Goal: Transaction & Acquisition: Download file/media

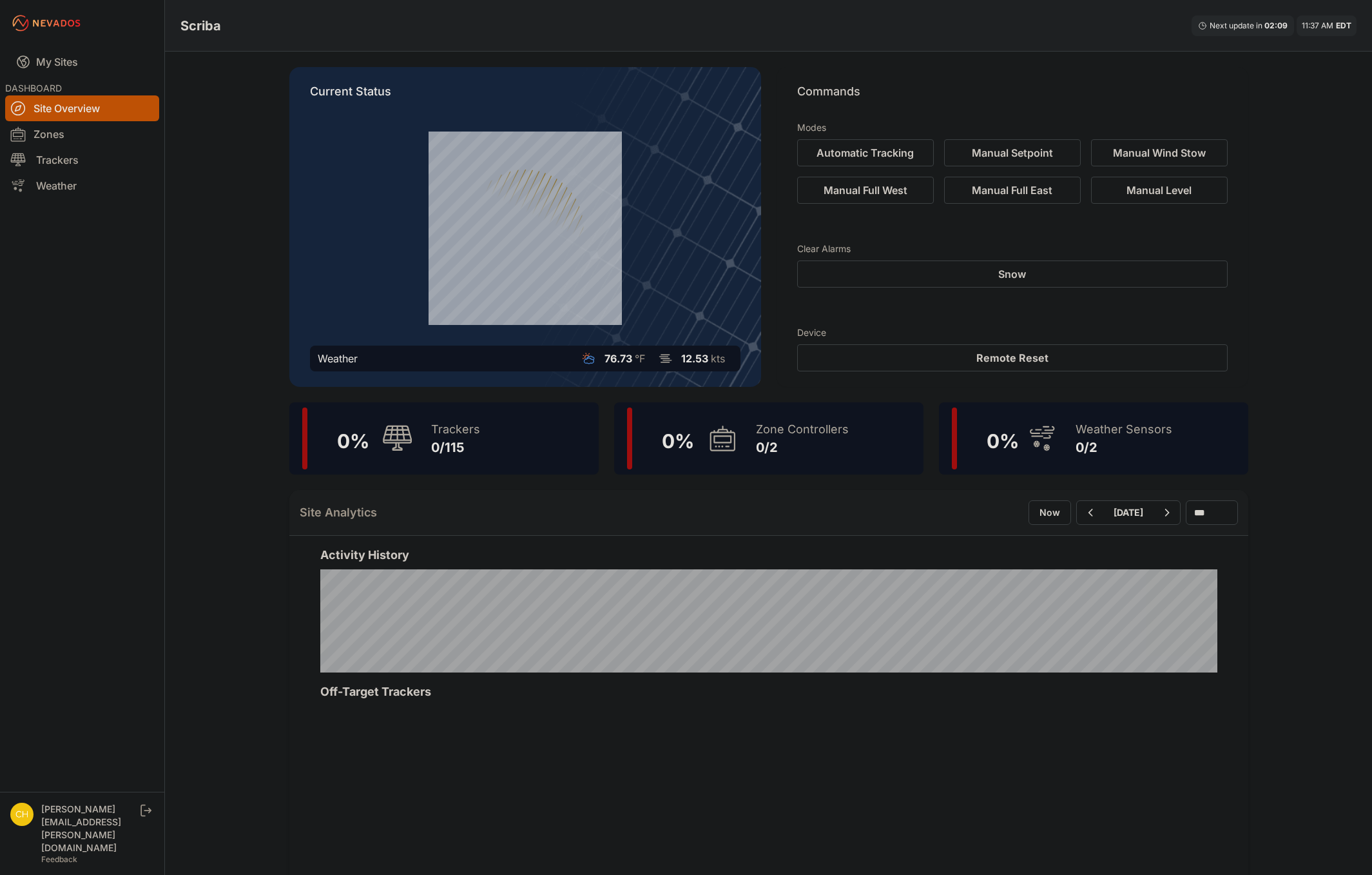
click at [87, 108] on link "Site Overview" at bounding box center [82, 108] width 154 height 26
click at [490, 457] on div "100 % Trackers 191/191" at bounding box center [444, 438] width 309 height 72
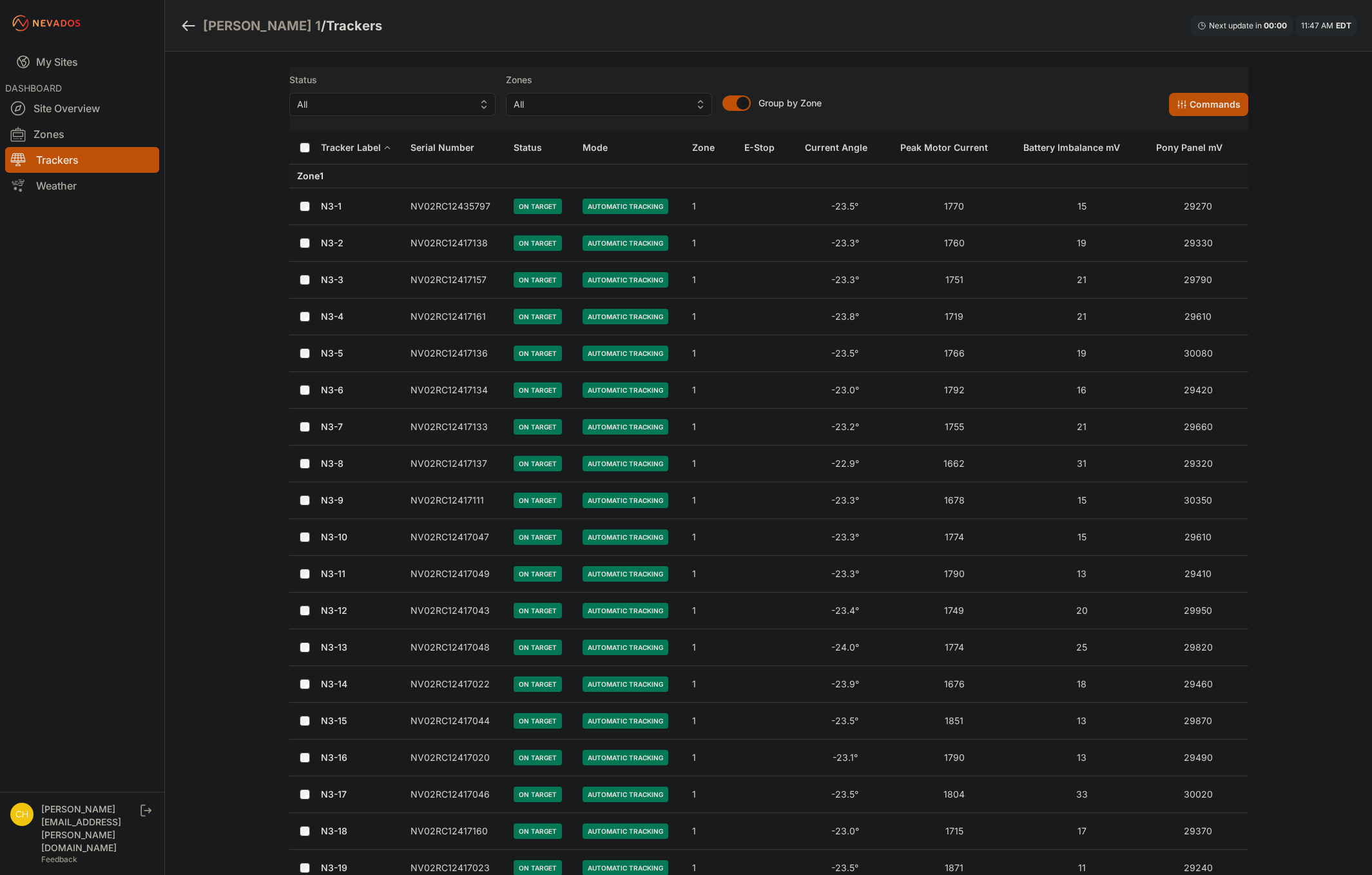
click at [321, 425] on link "N3-7" at bounding box center [332, 427] width 22 height 11
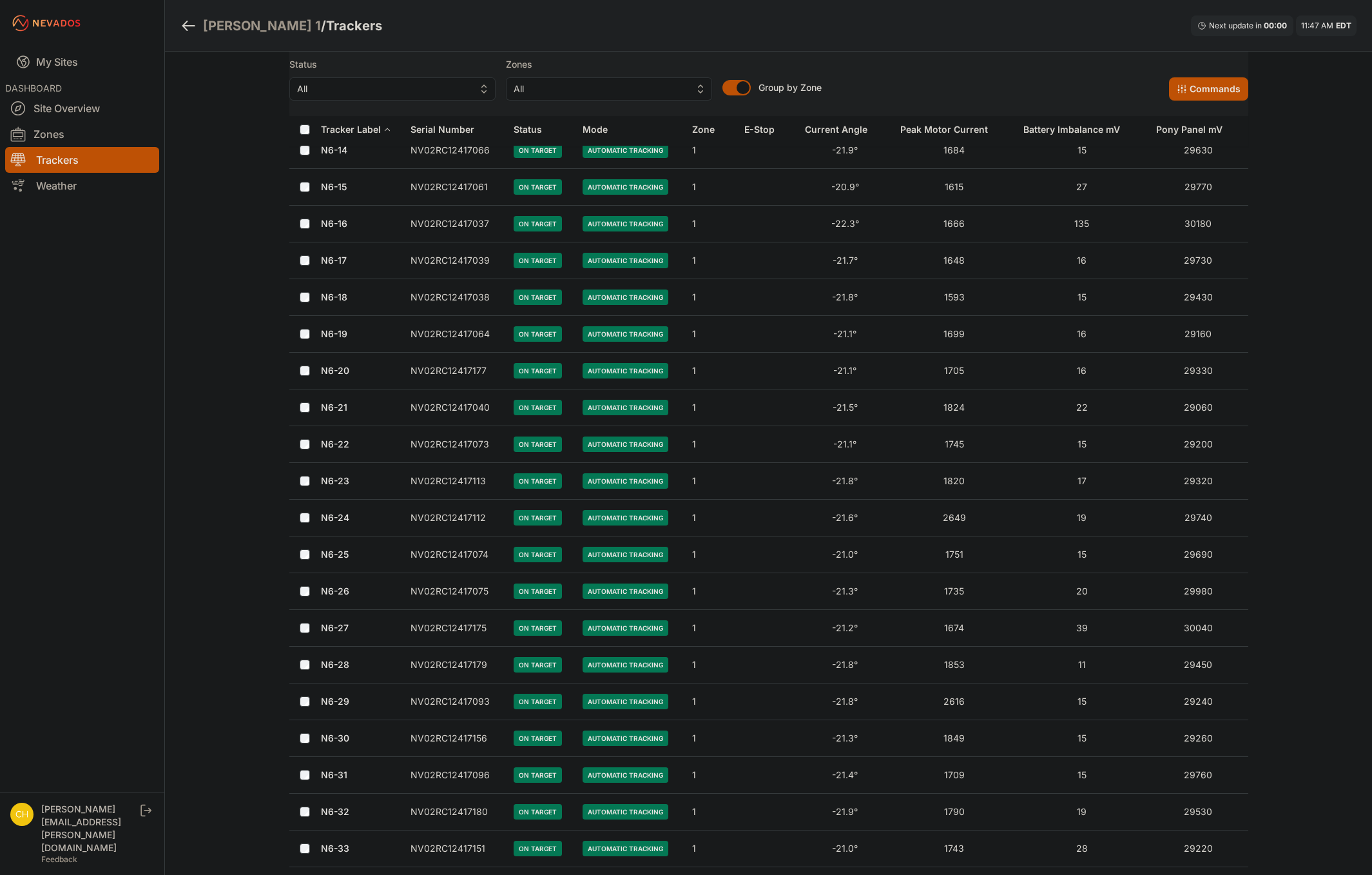
scroll to position [2063, 0]
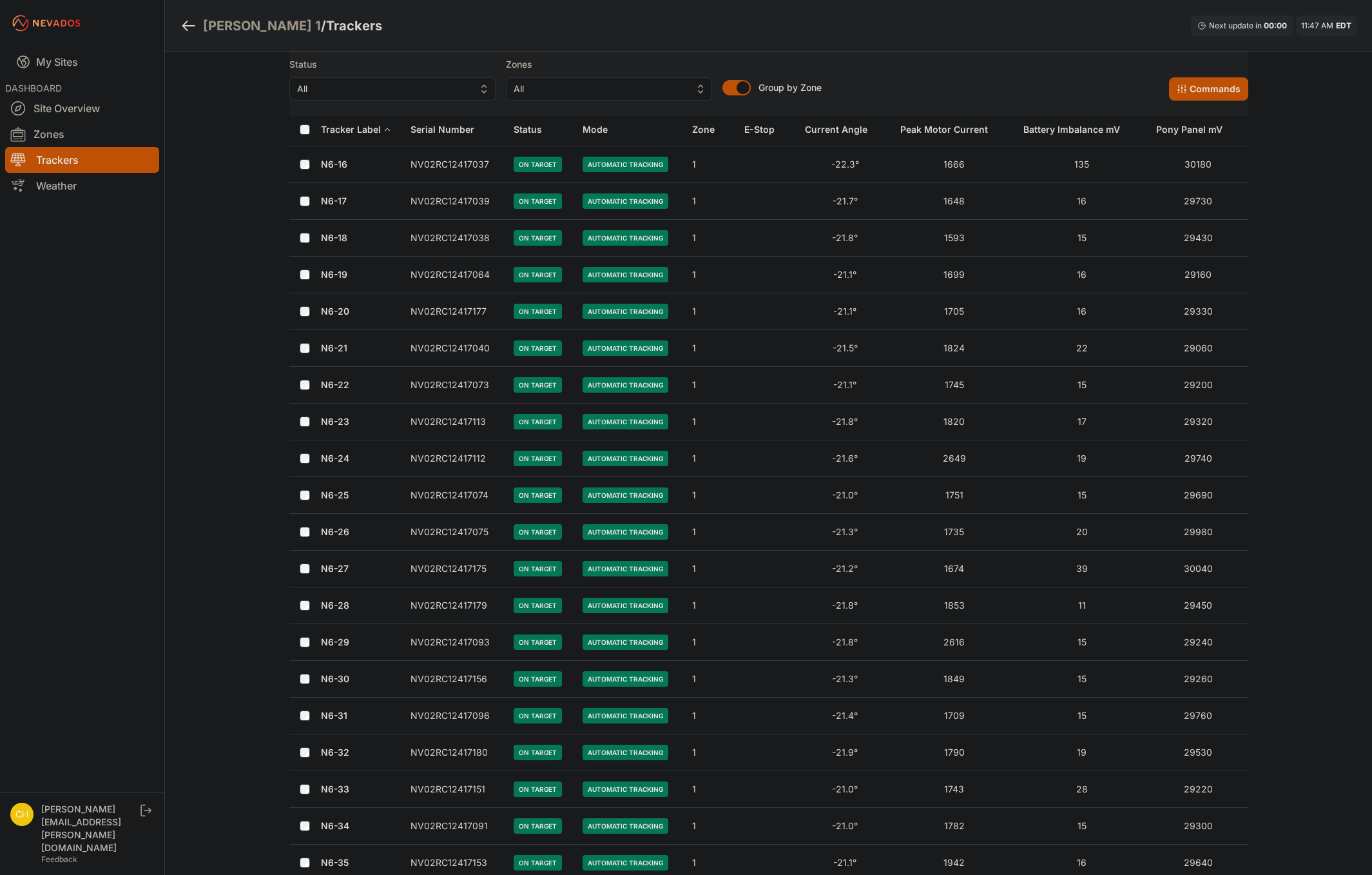
click at [344, 422] on link "N6-23" at bounding box center [335, 421] width 28 height 11
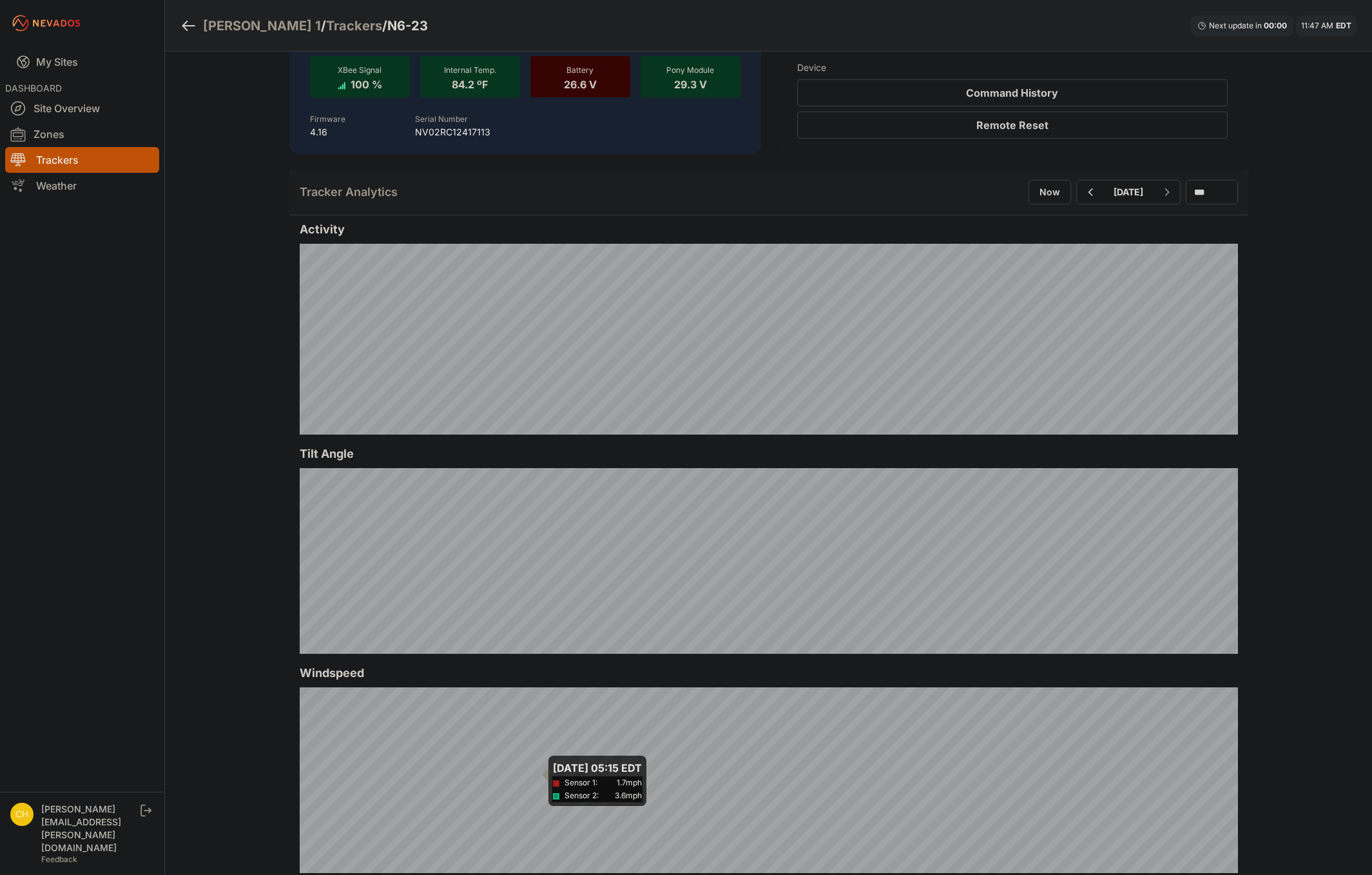
scroll to position [193, 0]
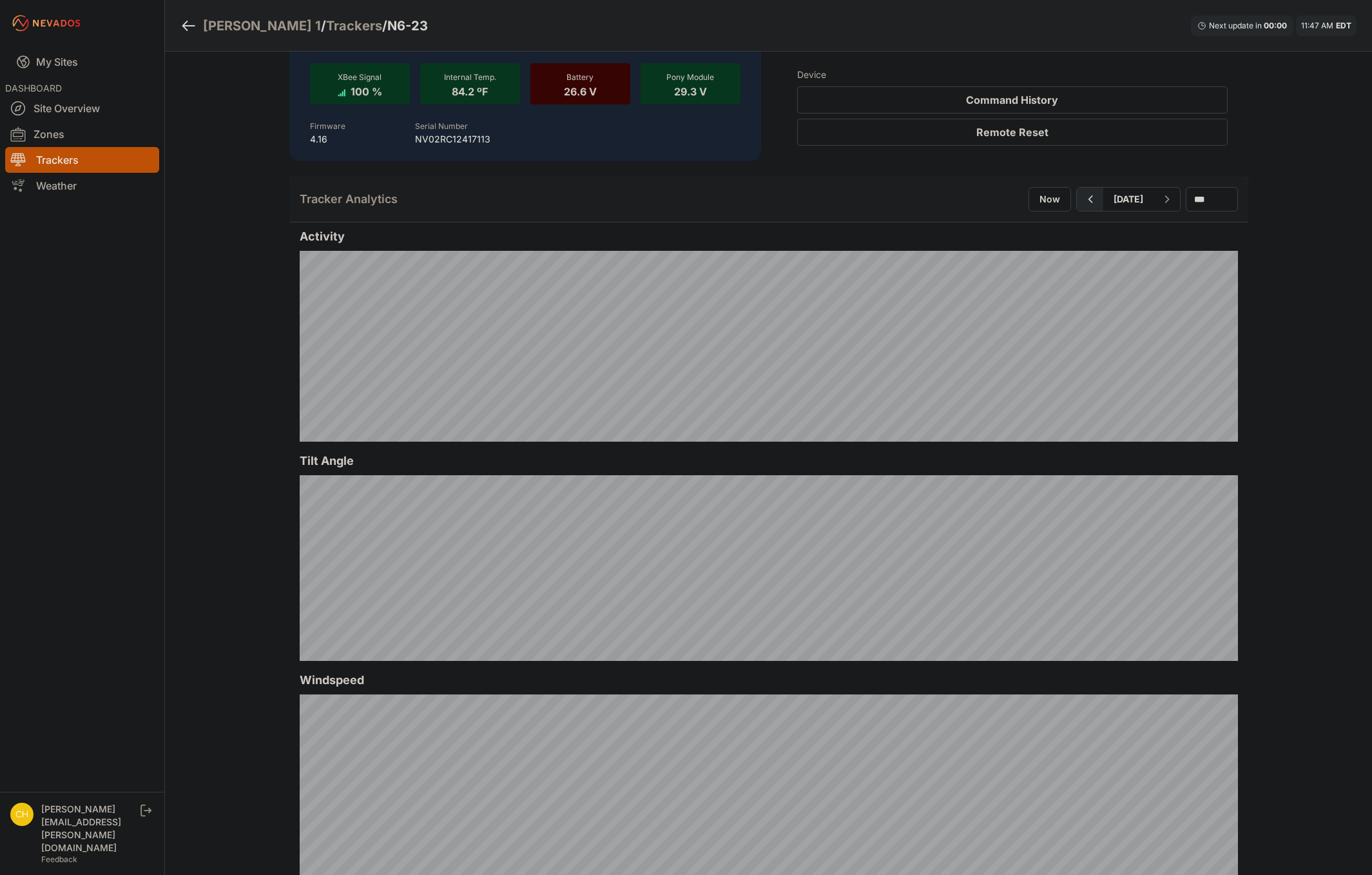
click at [1082, 196] on icon "button" at bounding box center [1090, 200] width 16 height 16
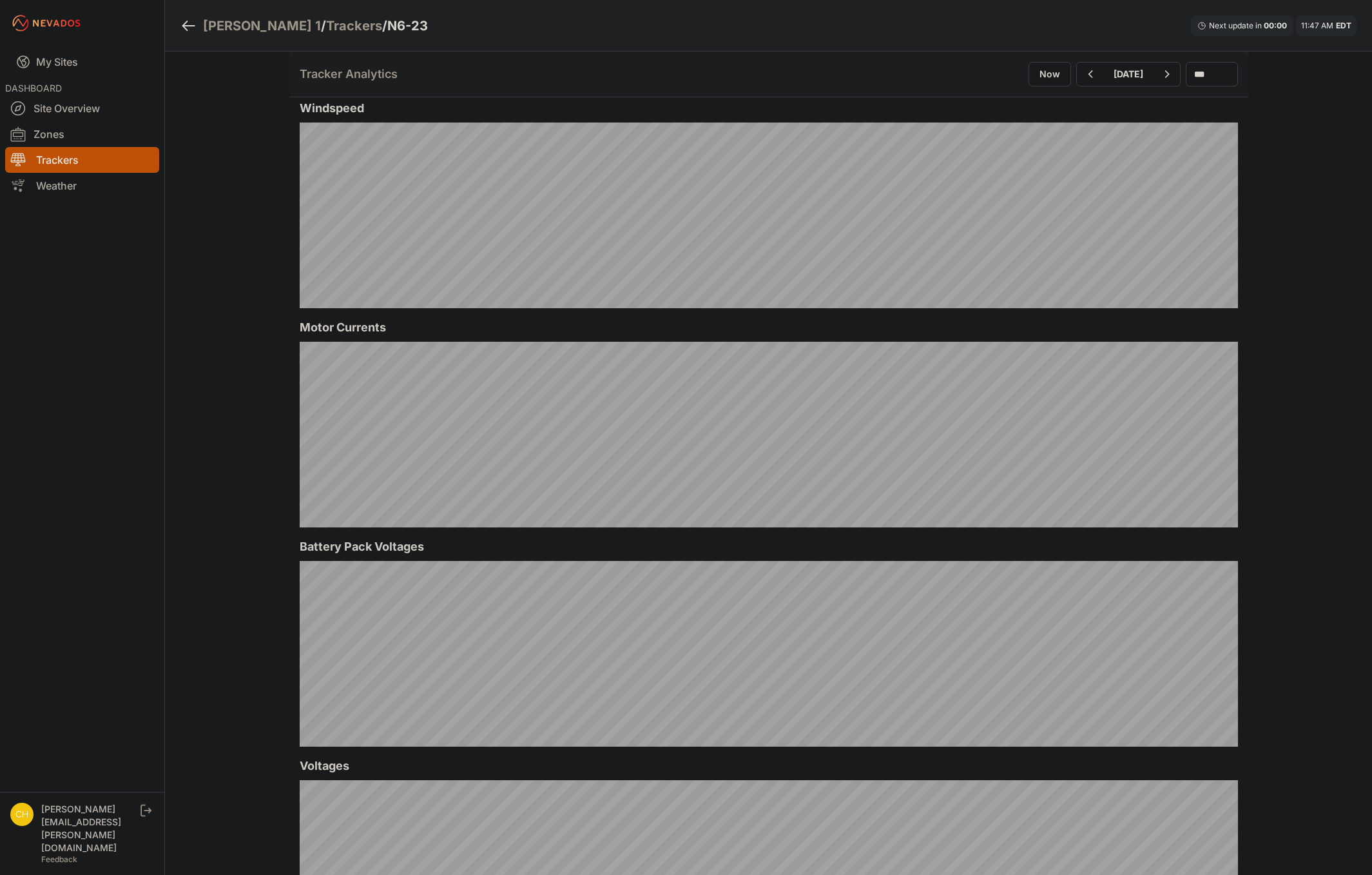
scroll to position [773, 0]
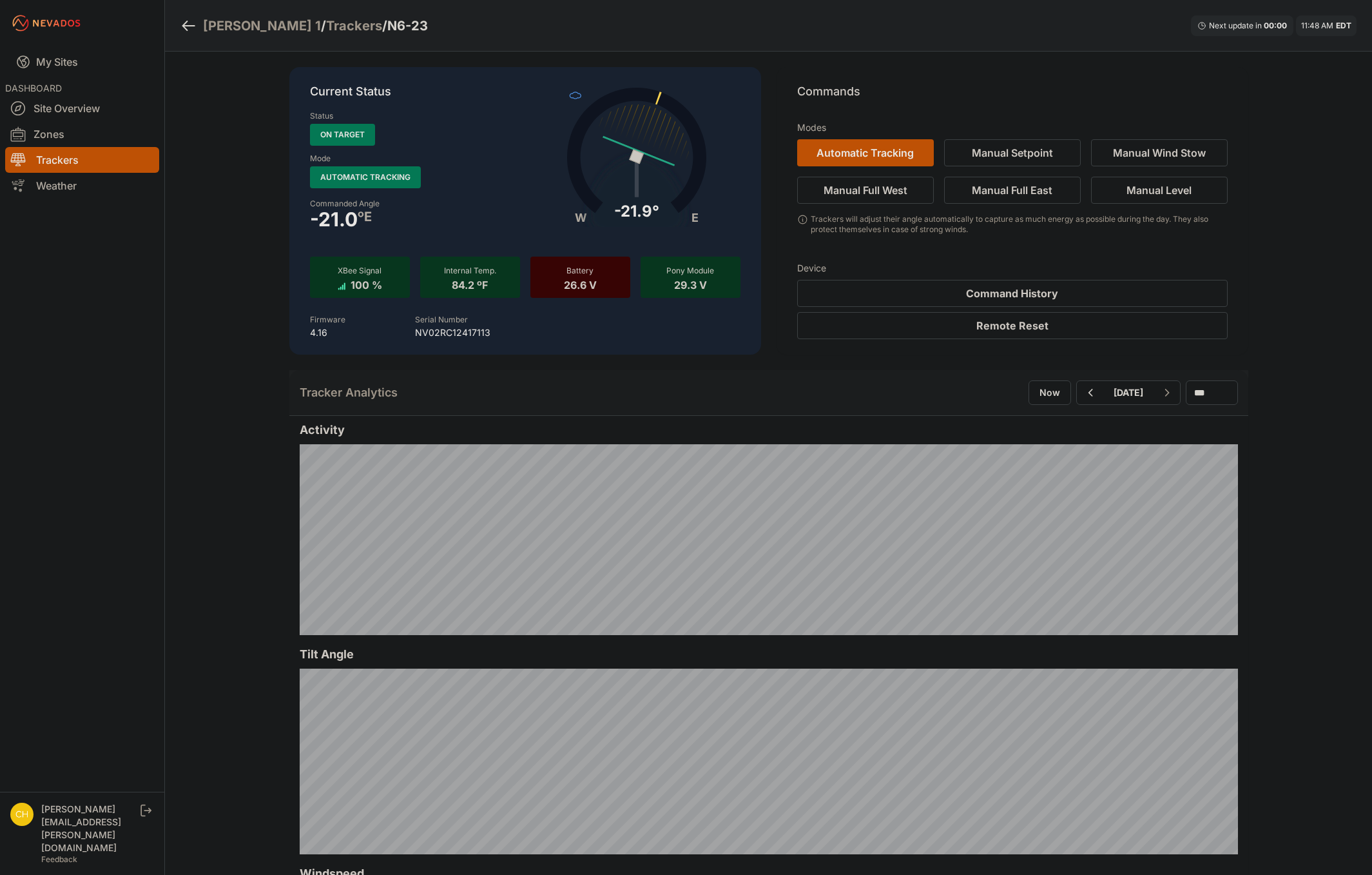
drag, startPoint x: 296, startPoint y: 621, endPoint x: 853, endPoint y: 636, distance: 557.2
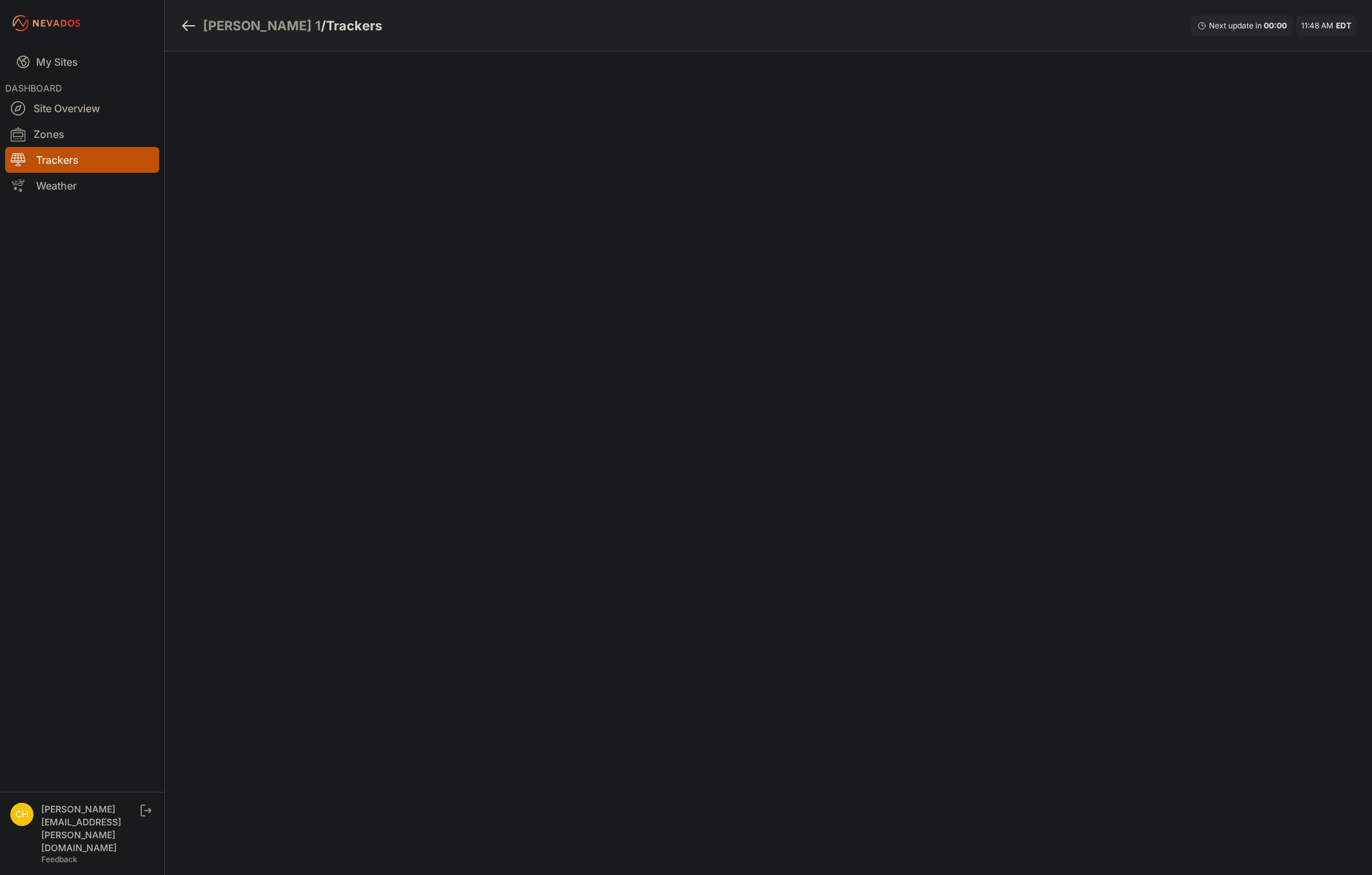
scroll to position [55, 0]
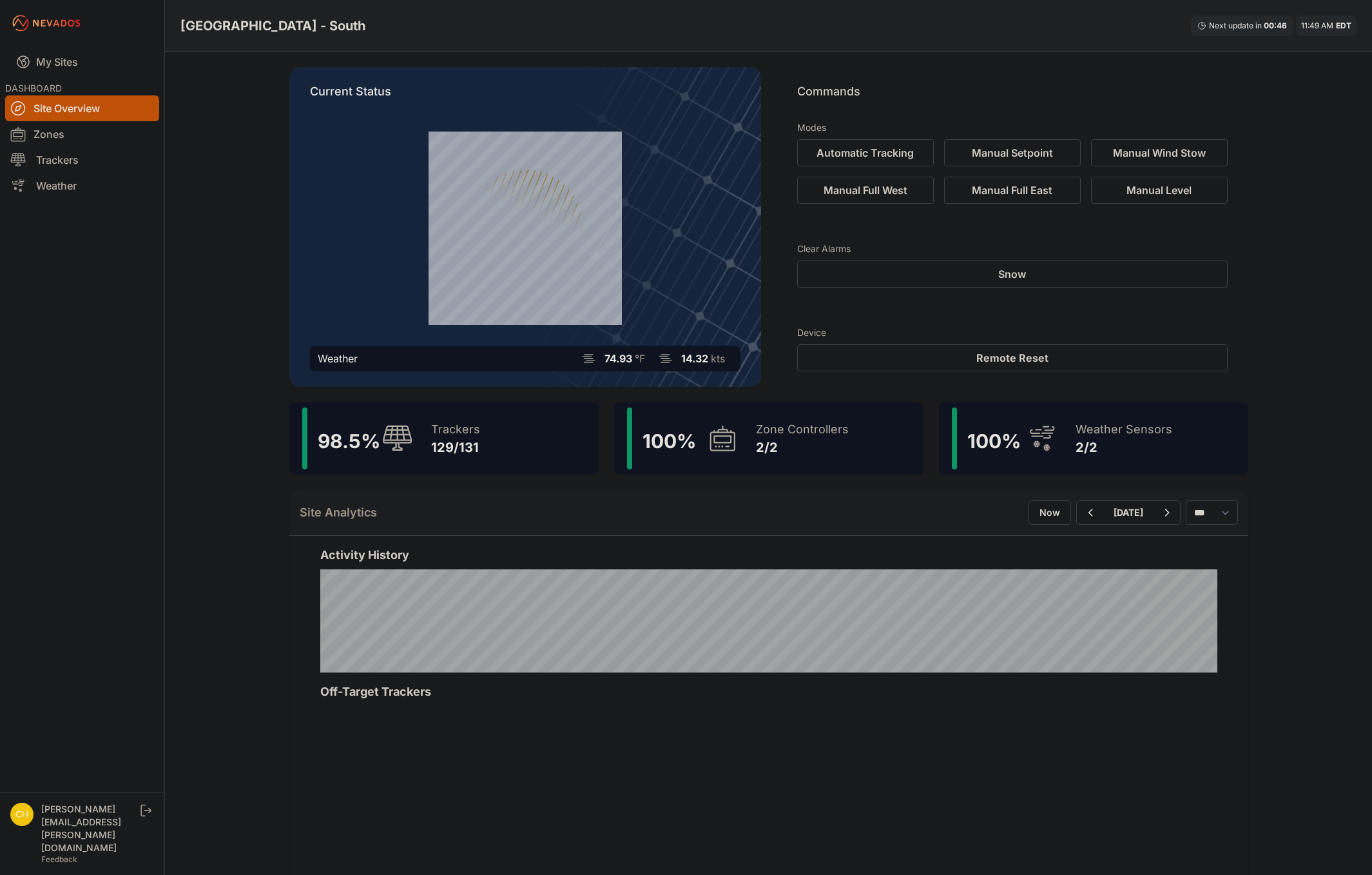
click at [484, 477] on div "Current Status Weather 74.93 °F 14.32 kts Commands Modes Automatic Tracking Man…" at bounding box center [768, 716] width 989 height 1330
click at [502, 446] on div "98.5 % Trackers 129/131" at bounding box center [444, 438] width 309 height 72
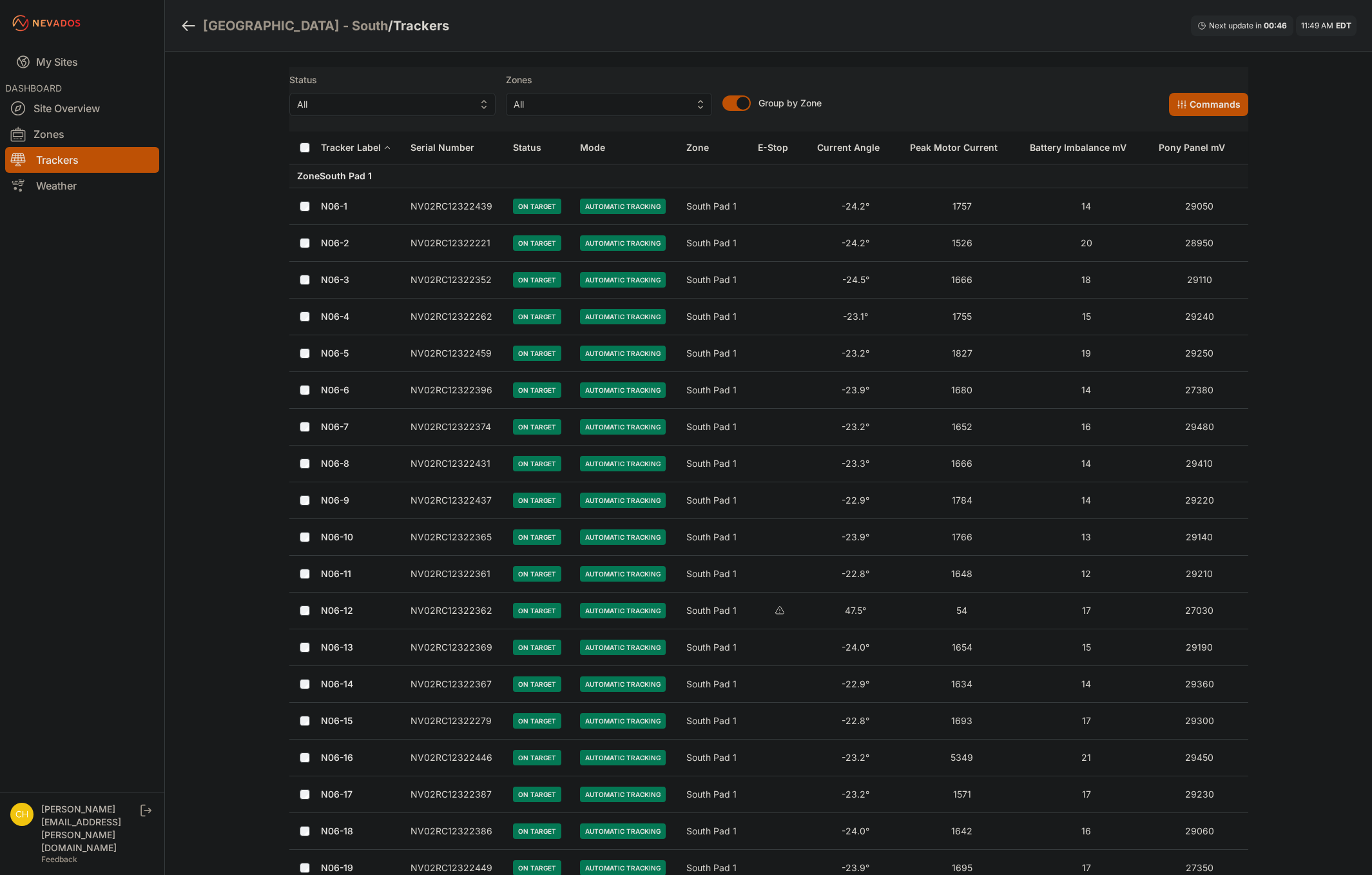
click at [444, 114] on button "All" at bounding box center [393, 105] width 207 height 23
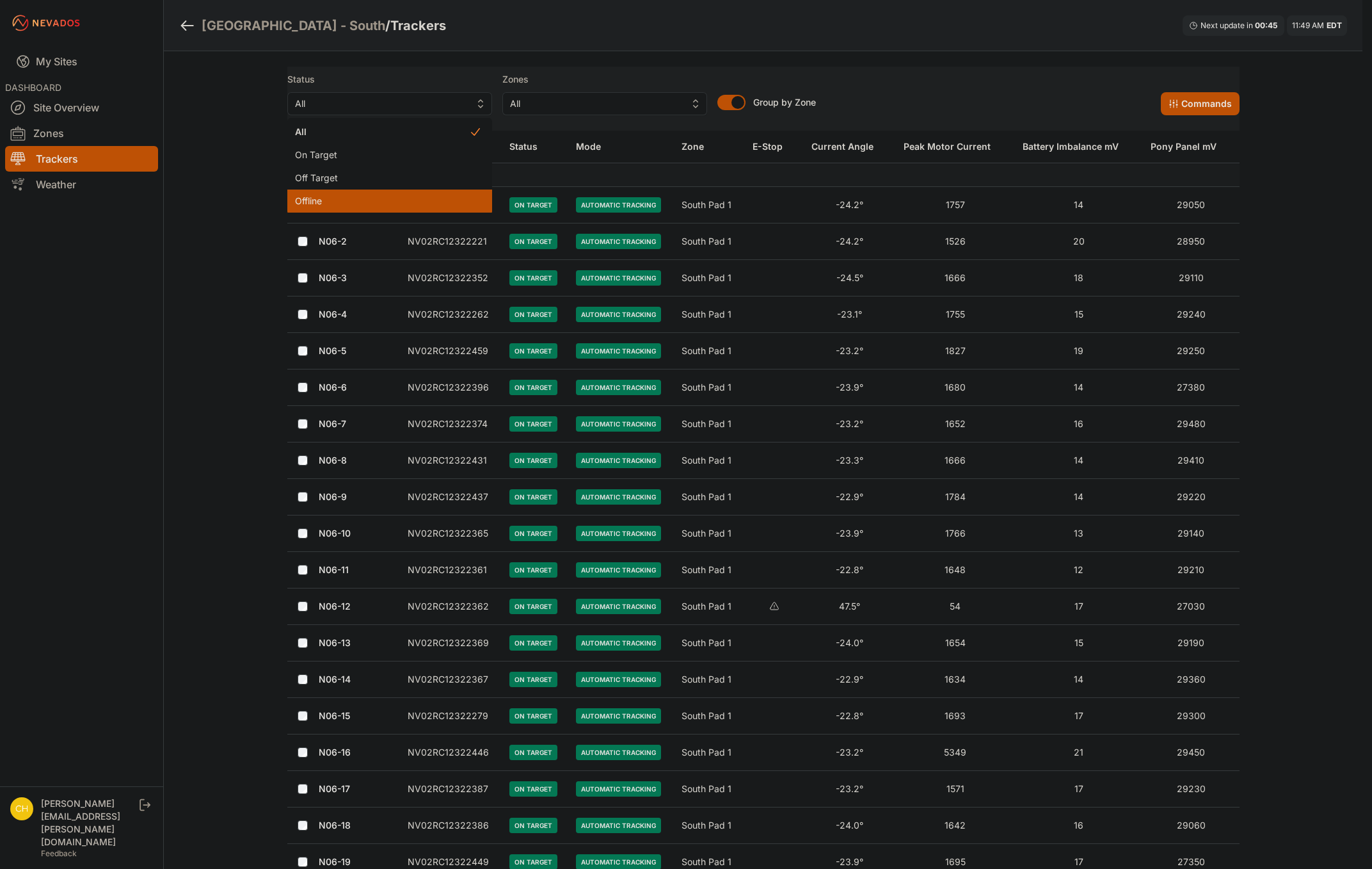
click at [404, 194] on span "Offline" at bounding box center [382, 201] width 174 height 12
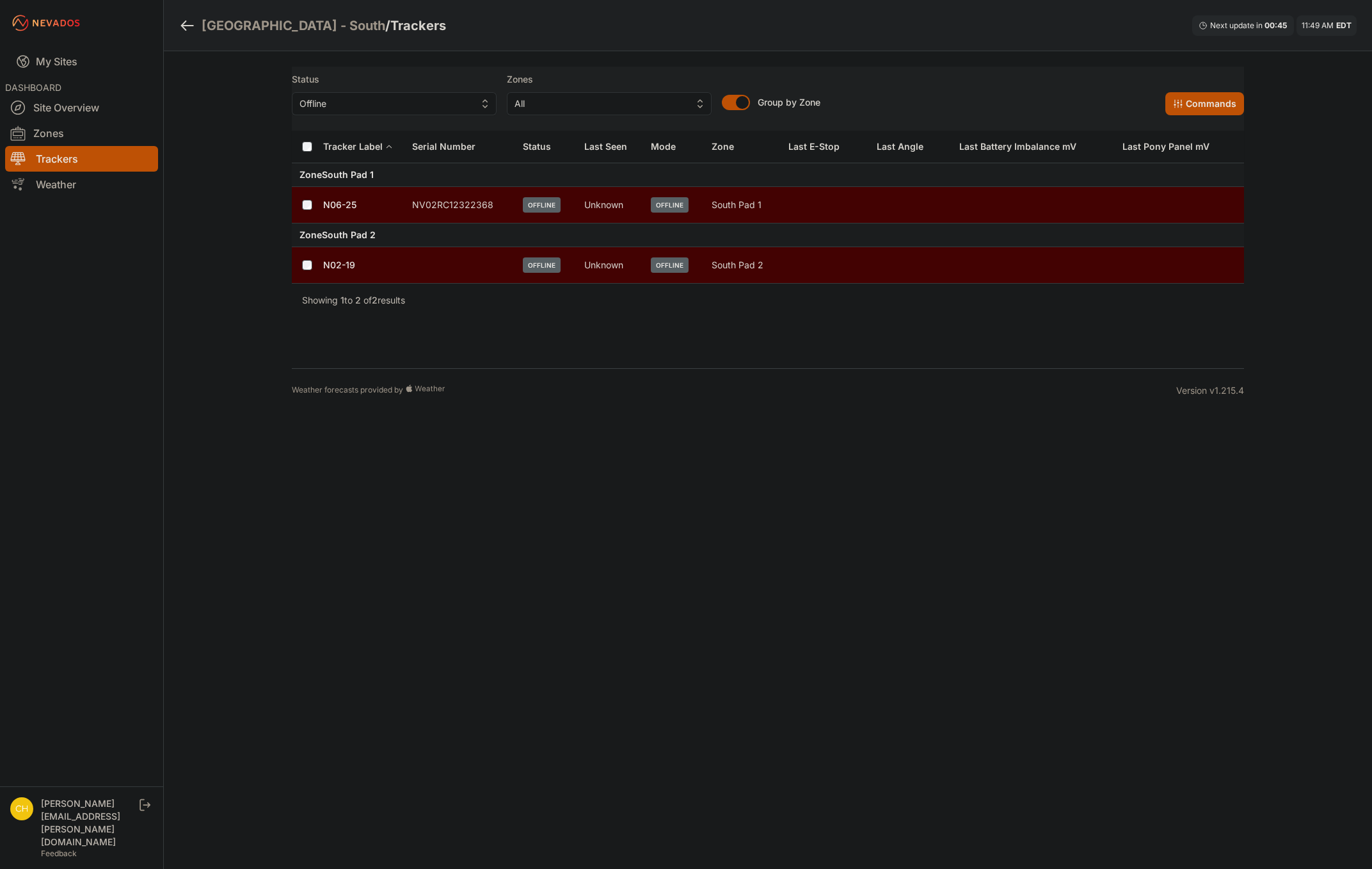
click at [405, 202] on td "NV02RC12322368" at bounding box center [460, 204] width 110 height 37
click at [434, 202] on td "NV02RC12322368" at bounding box center [460, 204] width 110 height 37
click at [332, 206] on link "N06-25" at bounding box center [340, 204] width 33 height 11
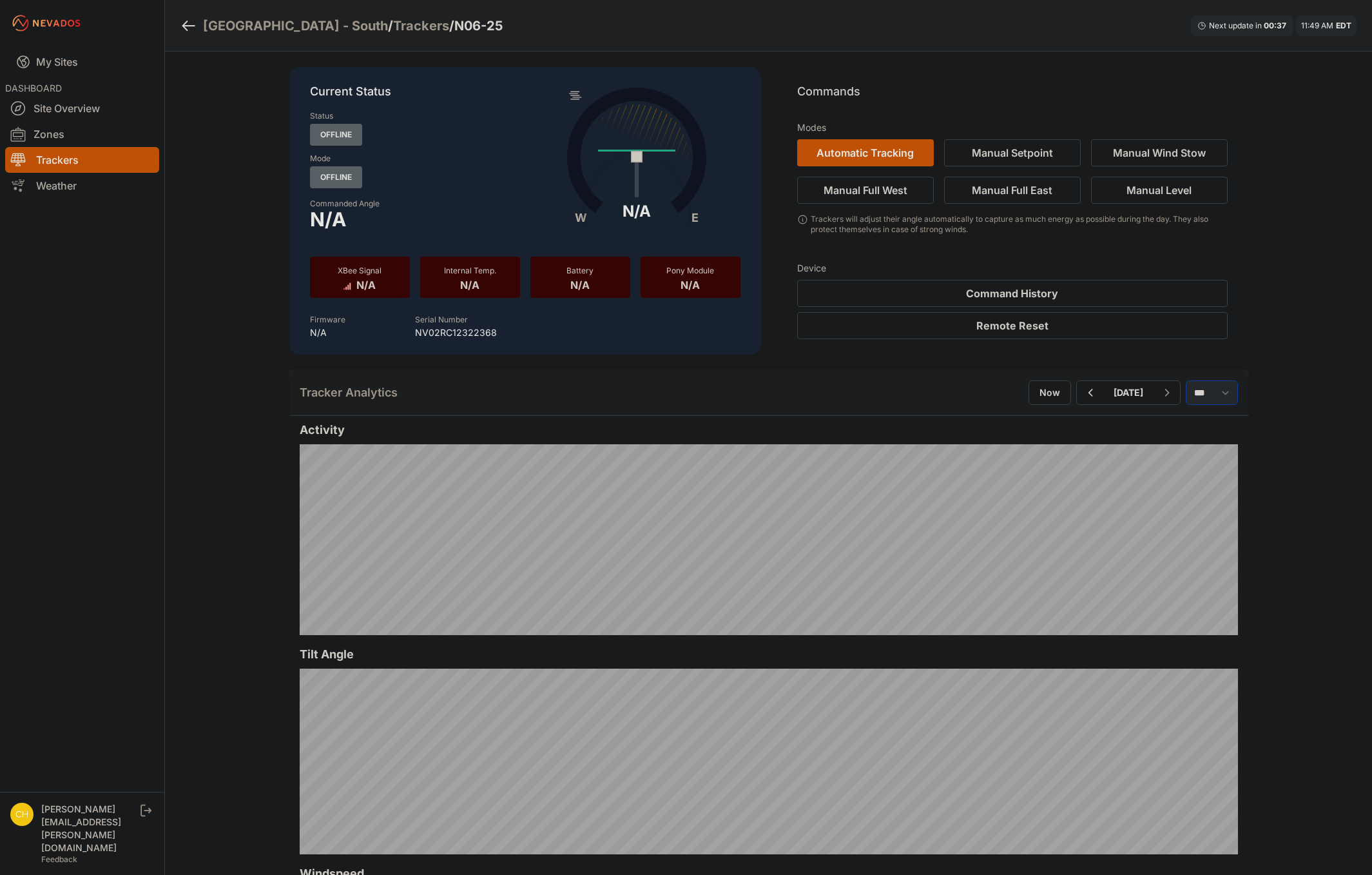
click at [1197, 383] on select "*** **** *****" at bounding box center [1211, 392] width 52 height 24
click at [1185, 380] on select "*** **** *****" at bounding box center [1211, 392] width 52 height 24
click at [1082, 393] on icon "button" at bounding box center [1090, 393] width 16 height 16
click at [1029, 394] on button "Now" at bounding box center [1050, 392] width 42 height 24
select select "*****"
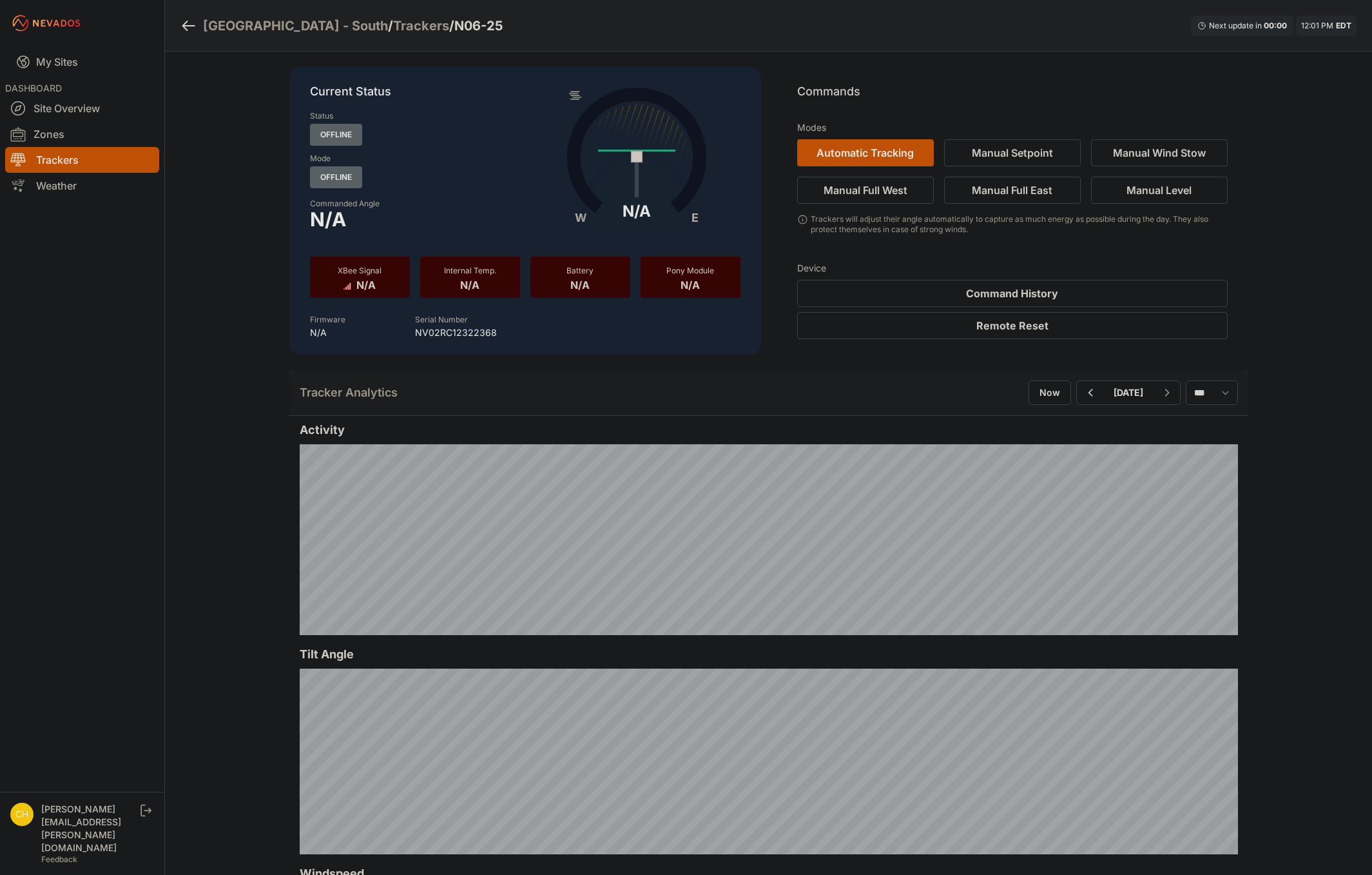
click at [458, 326] on div "Serial Number NV02RC12322368" at bounding box center [456, 325] width 200 height 28
click at [460, 326] on div "Serial Number NV02RC12322368" at bounding box center [456, 325] width 200 height 28
click at [470, 331] on p "NV02RC12322368" at bounding box center [455, 333] width 82 height 13
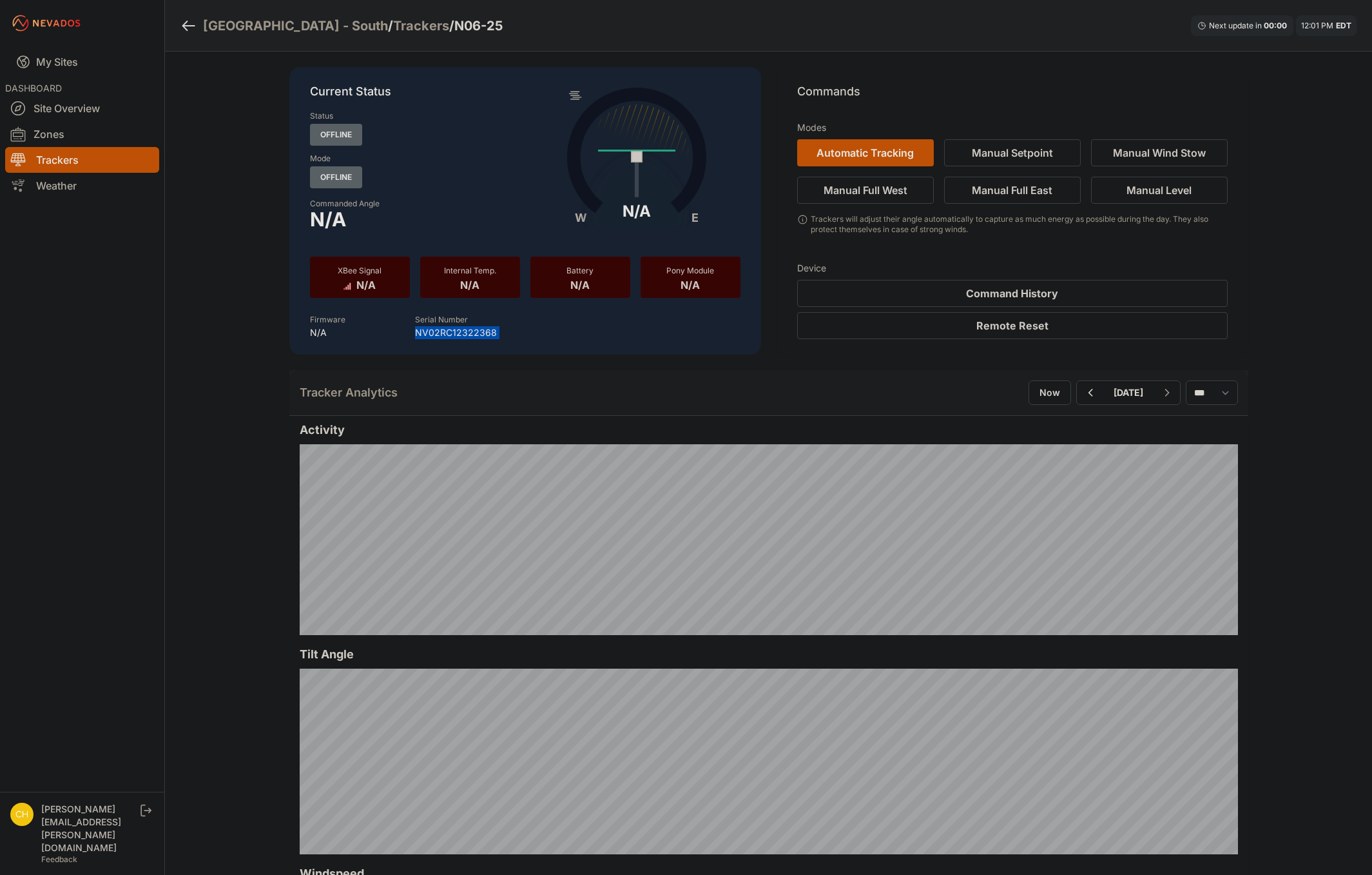
copy p "NV02RC12322368"
drag, startPoint x: 461, startPoint y: 32, endPoint x: 393, endPoint y: 31, distance: 68.0
click at [393, 31] on div "East Road - South / Trackers / N06-25 Next update in 00 : 00 12:01 PM EDT" at bounding box center [768, 26] width 1207 height 52
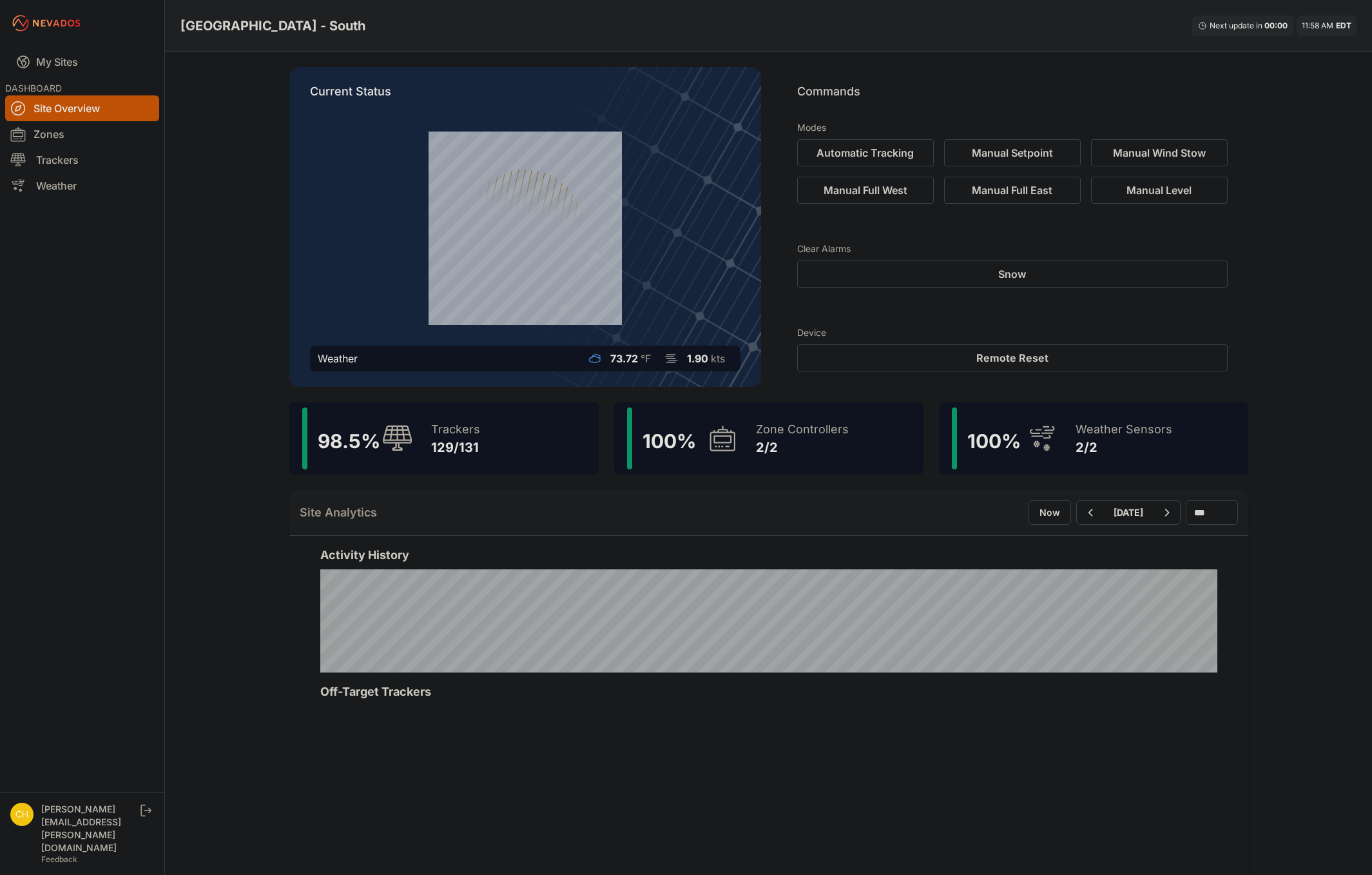
click at [408, 447] on icon at bounding box center [397, 438] width 31 height 27
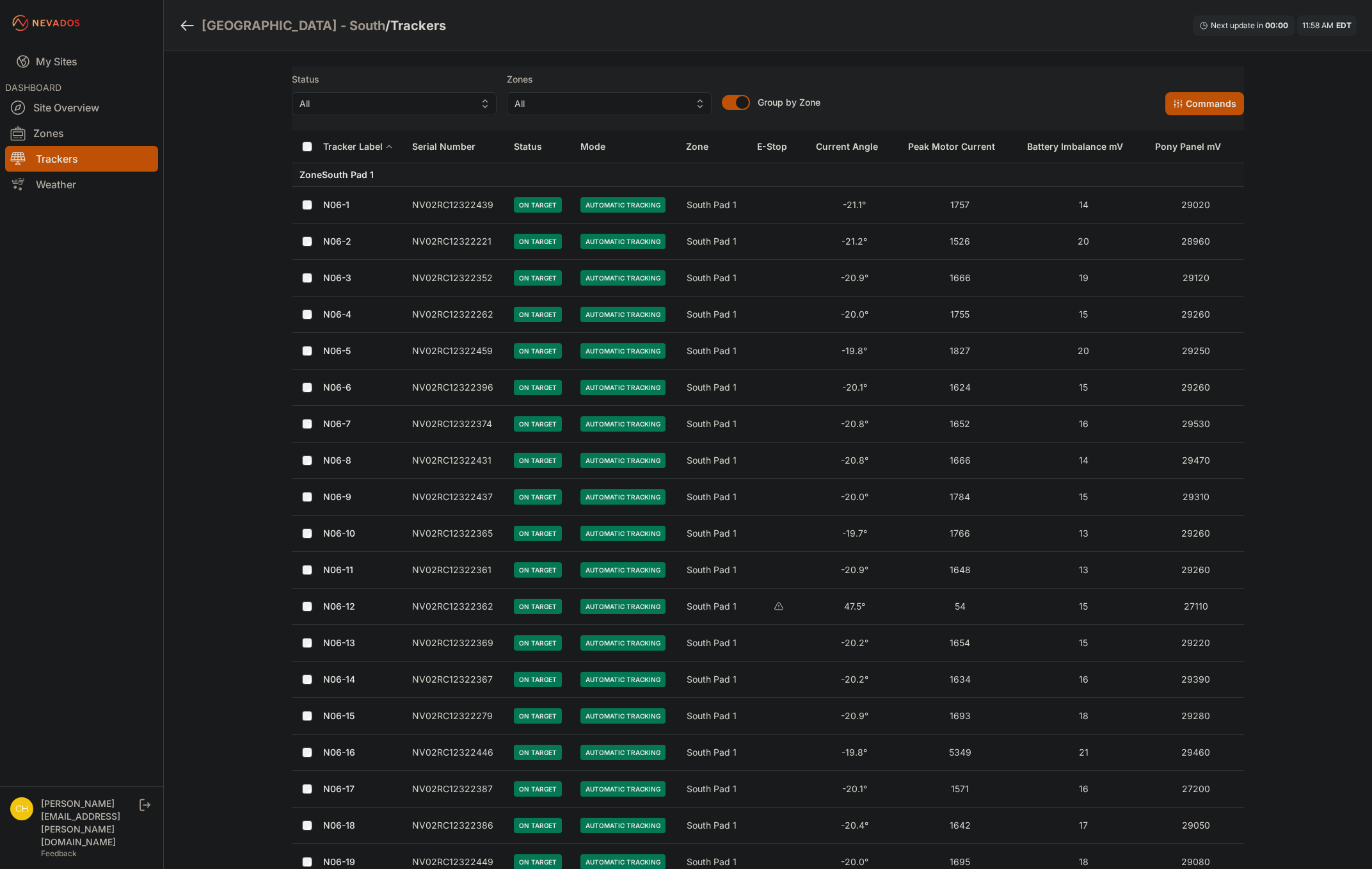
click at [378, 110] on span "All" at bounding box center [385, 104] width 172 height 16
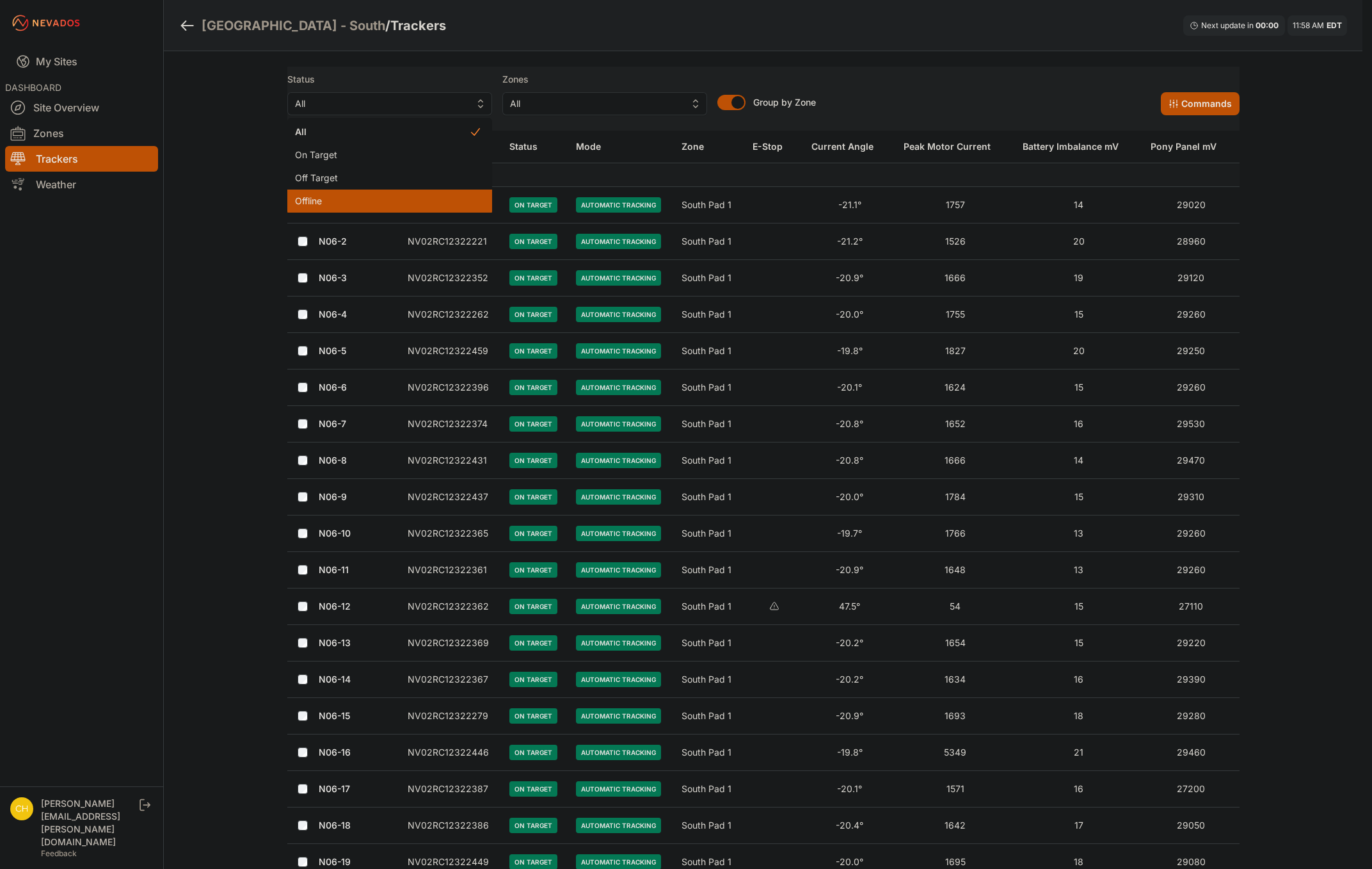
click at [353, 201] on span "Offline" at bounding box center [382, 201] width 174 height 12
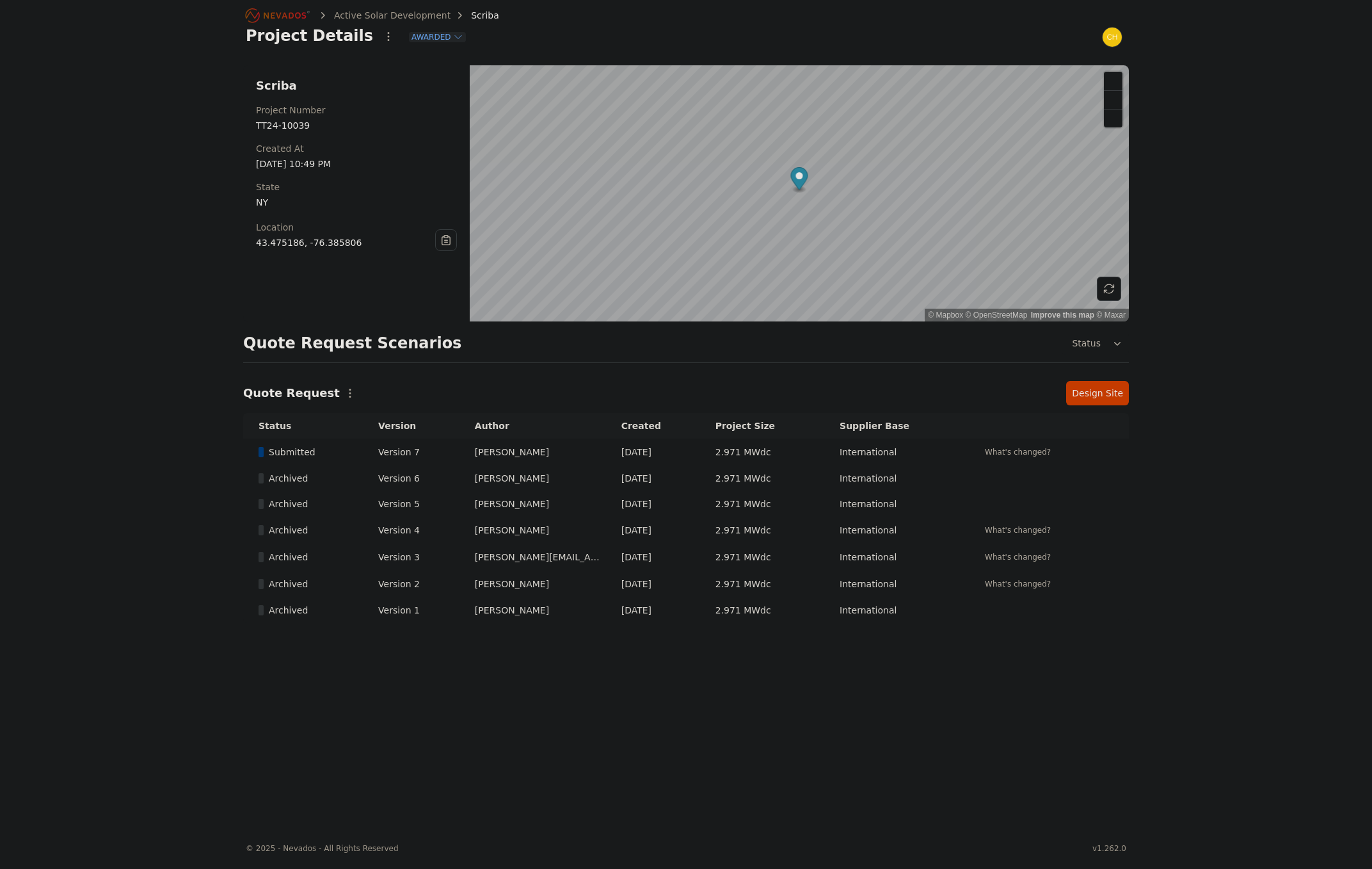
click at [266, 19] on icon "Breadcrumb" at bounding box center [278, 16] width 71 height 20
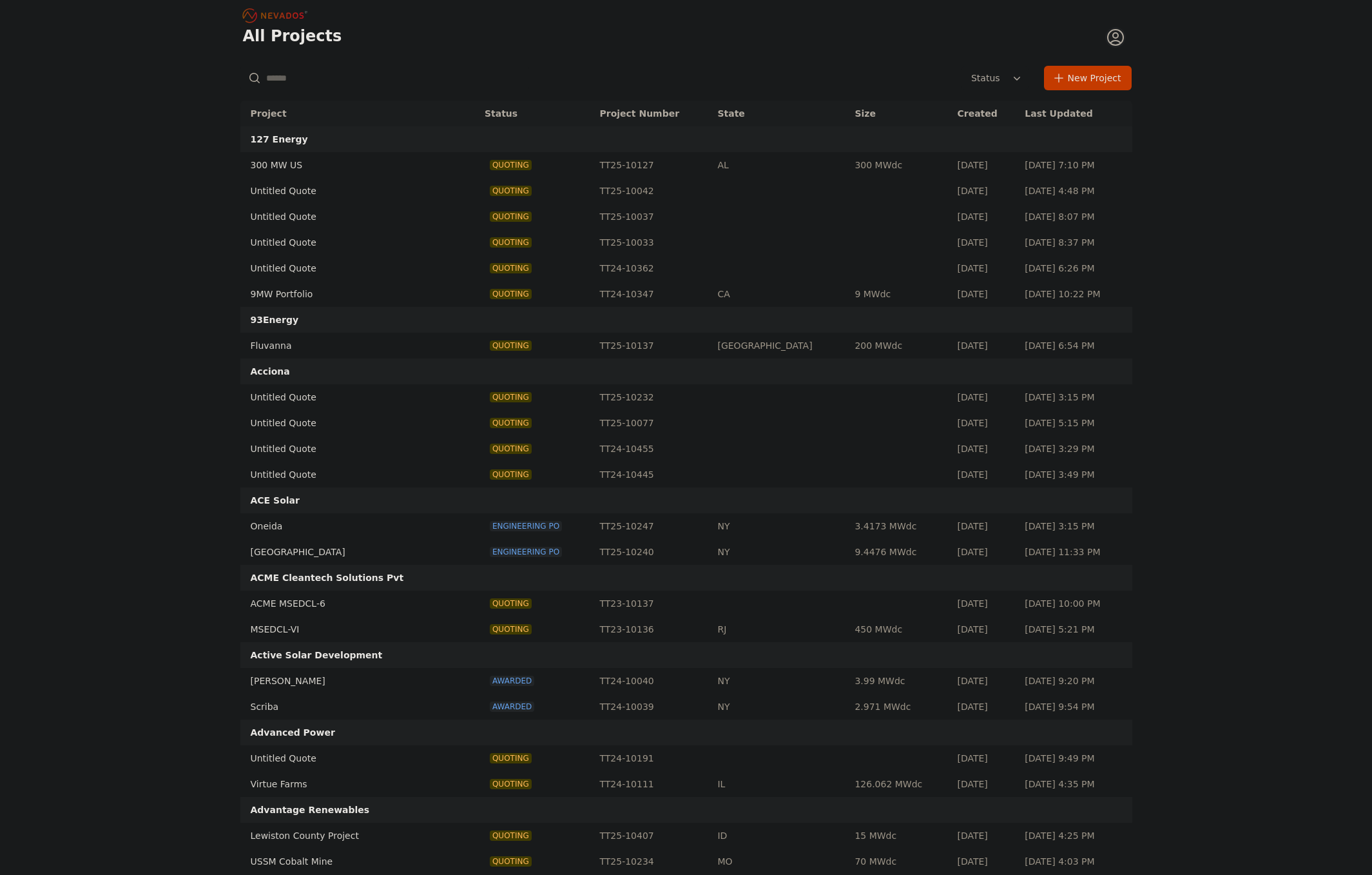
click at [291, 75] on input "text" at bounding box center [384, 78] width 289 height 23
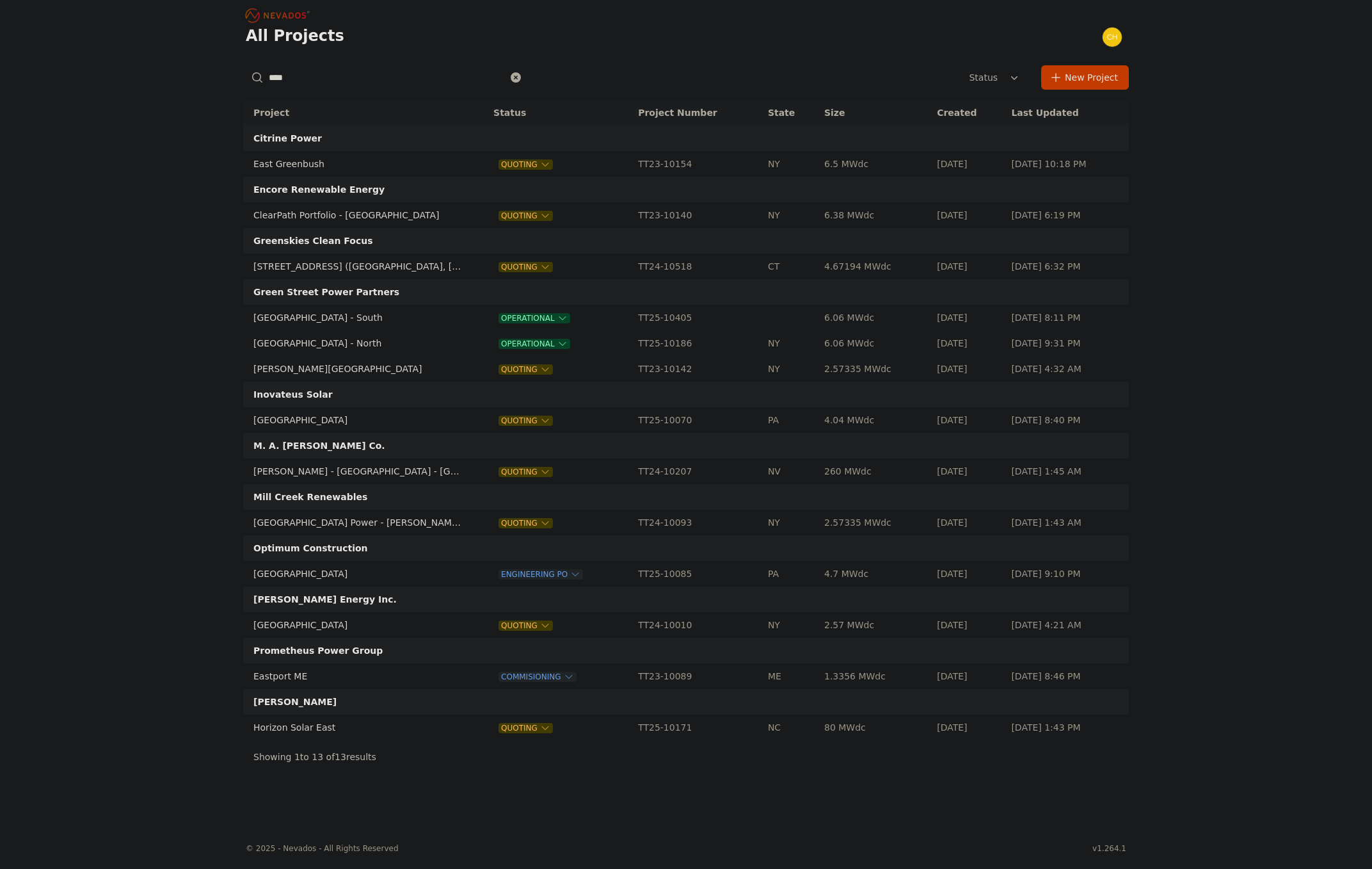
type input "****"
click at [290, 347] on td "[GEOGRAPHIC_DATA] - North" at bounding box center [356, 343] width 226 height 26
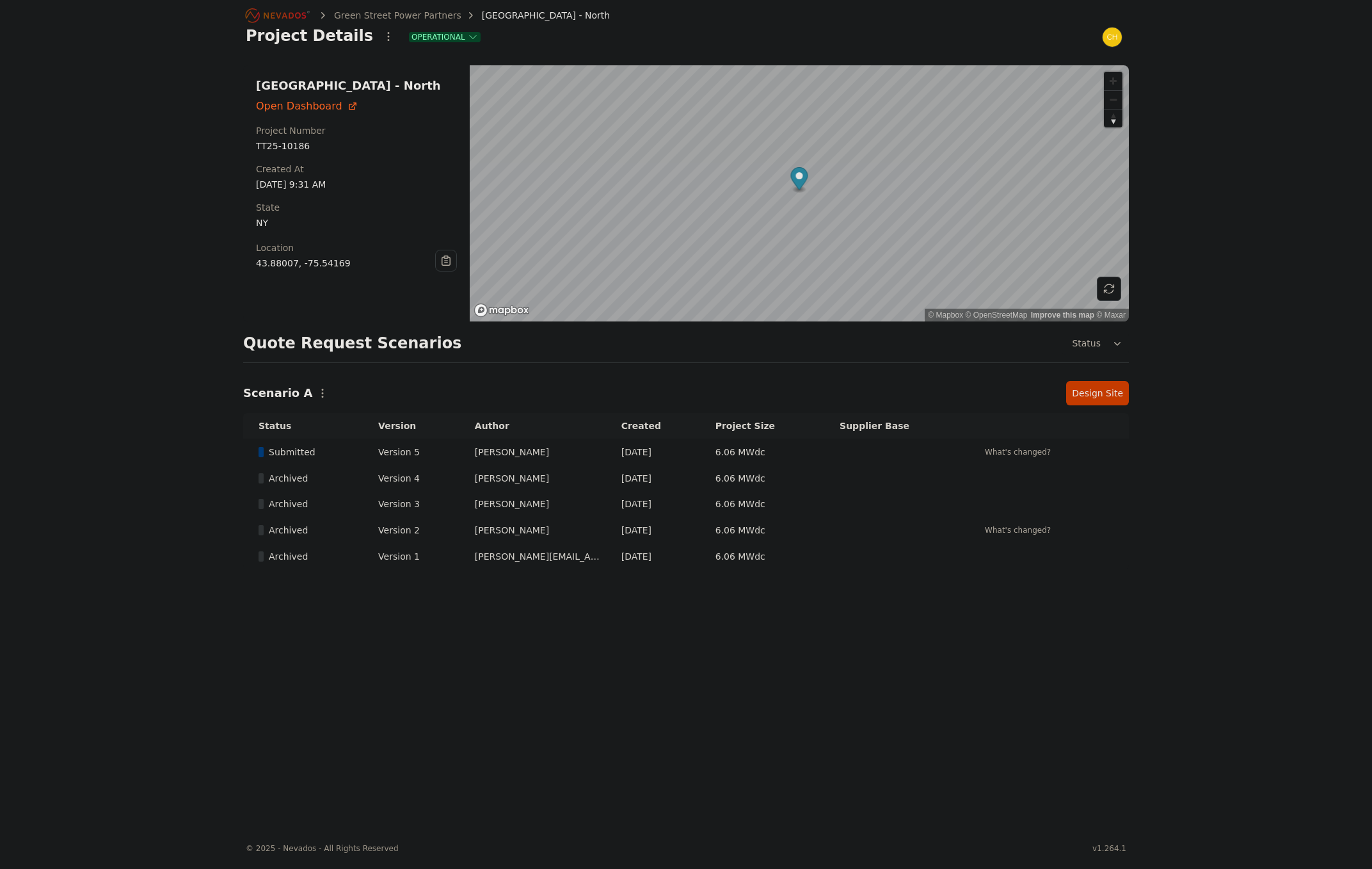
click at [1085, 390] on link "Design Site" at bounding box center [1097, 393] width 63 height 24
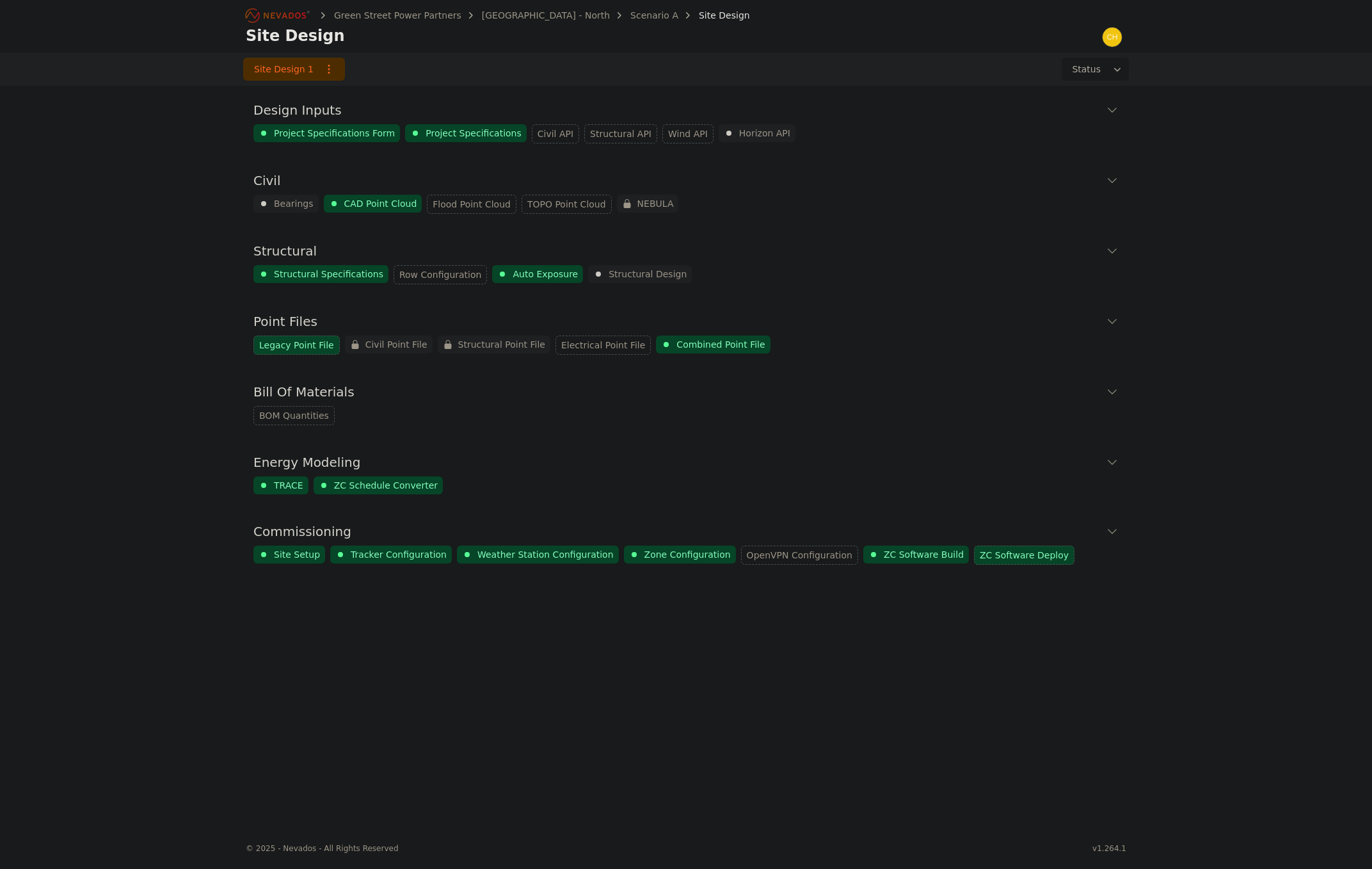
click at [1118, 529] on icon at bounding box center [1112, 531] width 12 height 12
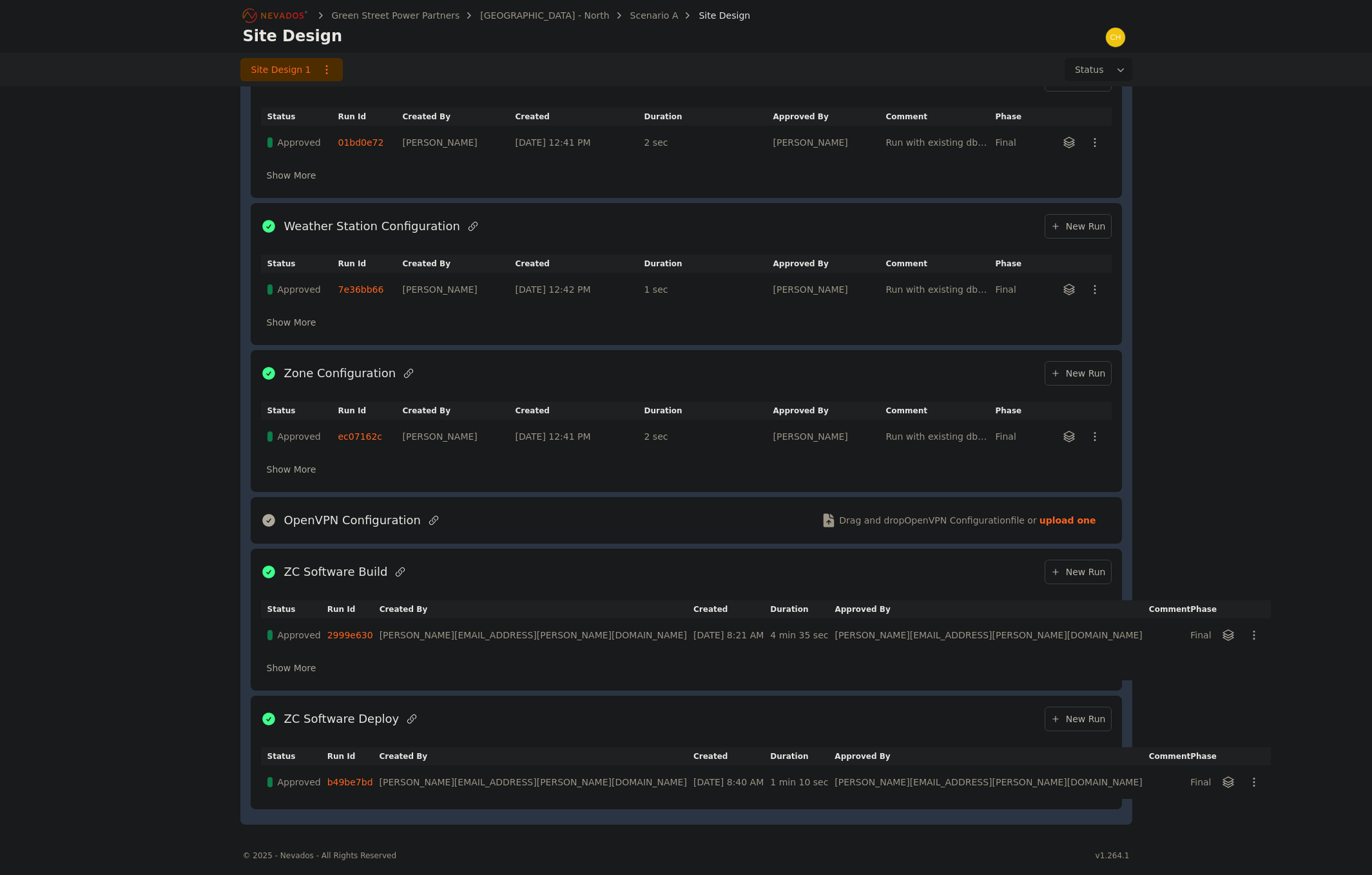
scroll to position [671, 0]
click at [367, 633] on link "2999e630" at bounding box center [350, 633] width 45 height 10
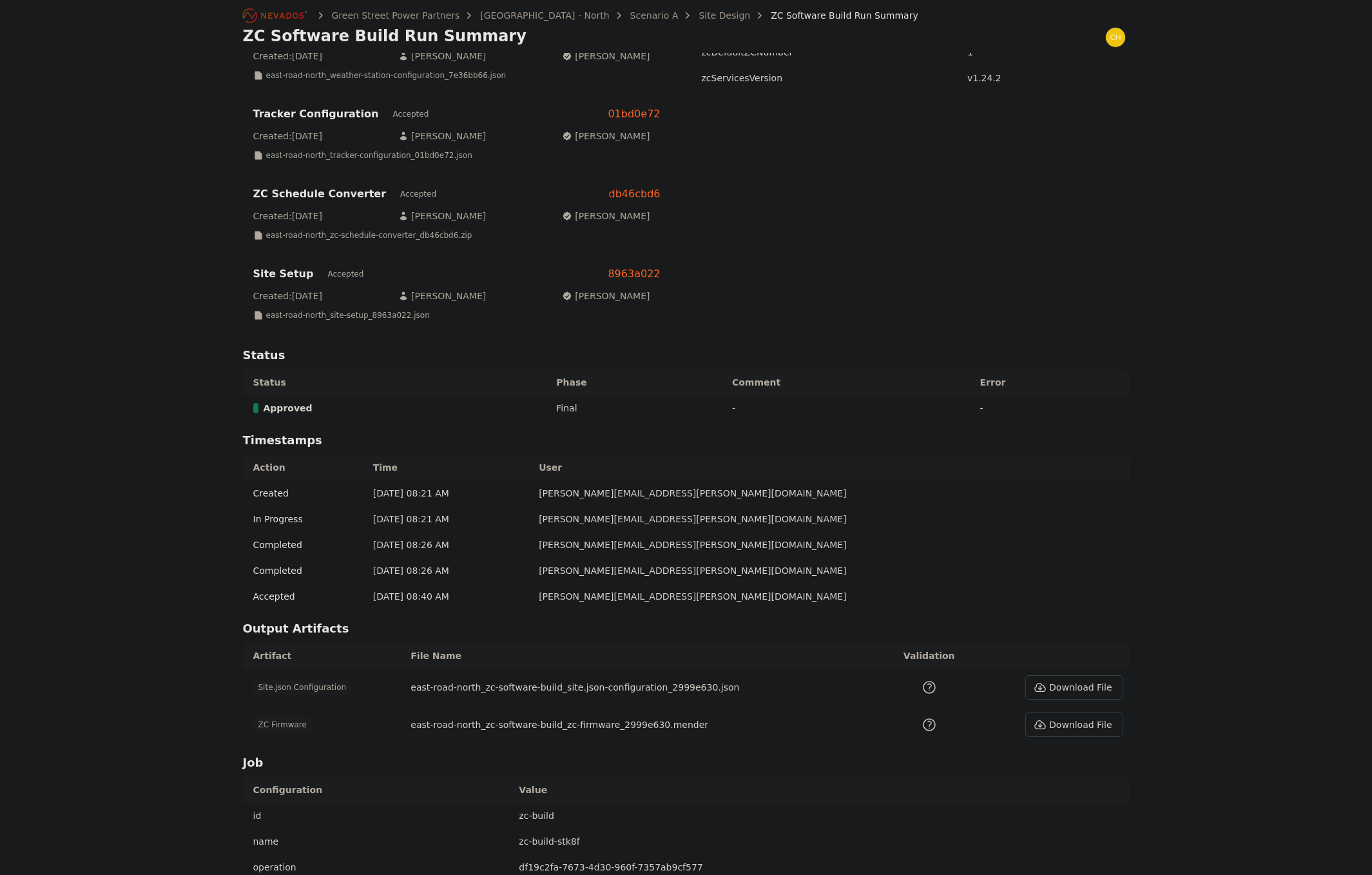
scroll to position [193, 0]
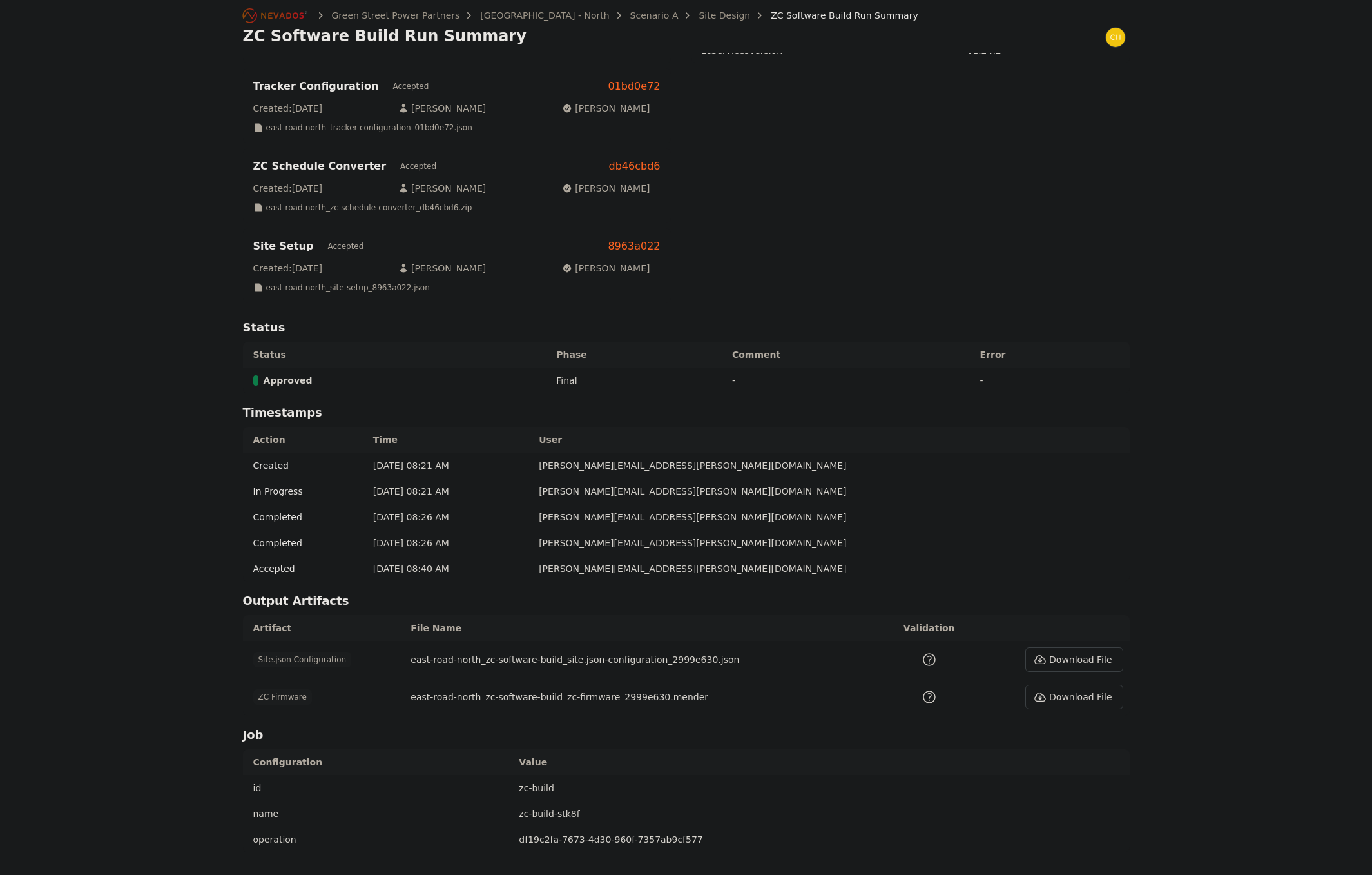
click at [1095, 664] on button "Download File" at bounding box center [1073, 659] width 97 height 24
